Goal: Check status: Check status

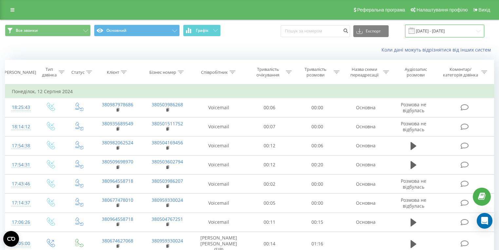
click at [443, 29] on input "[DATE] - [DATE]" at bounding box center [444, 31] width 79 height 13
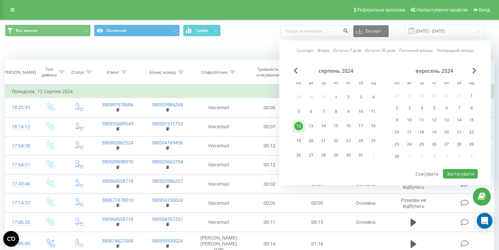
click at [299, 126] on div "12" at bounding box center [298, 126] width 9 height 9
click at [309, 125] on div "13" at bounding box center [311, 126] width 9 height 9
click at [310, 52] on link "Сьогодні" at bounding box center [305, 50] width 17 height 6
click at [450, 172] on button "Застосувати" at bounding box center [460, 173] width 35 height 9
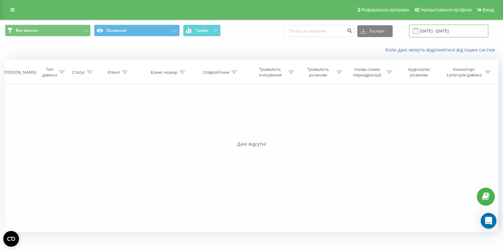
click at [434, 31] on input "[DATE] - [DATE]" at bounding box center [448, 31] width 79 height 13
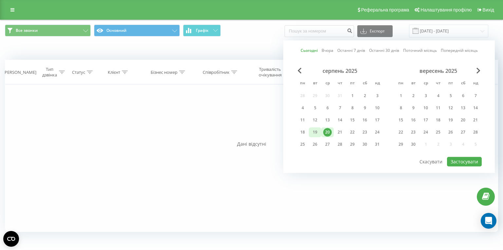
click at [318, 132] on div "19" at bounding box center [315, 132] width 9 height 9
click at [325, 129] on div "20" at bounding box center [327, 132] width 9 height 9
click at [454, 159] on button "Застосувати" at bounding box center [464, 161] width 35 height 9
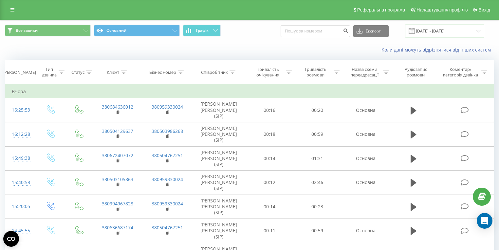
click at [453, 31] on input "[DATE] - [DATE]" at bounding box center [444, 31] width 79 height 13
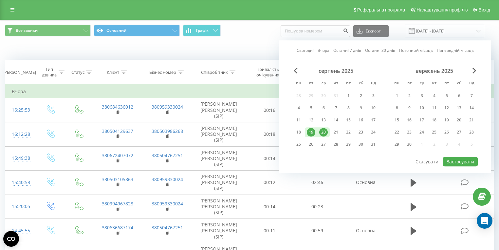
click at [310, 48] on link "Сьогодні" at bounding box center [305, 50] width 17 height 6
click at [460, 159] on button "Застосувати" at bounding box center [460, 161] width 35 height 9
type input "[DATE] - [DATE]"
